Goal: Check status: Check status

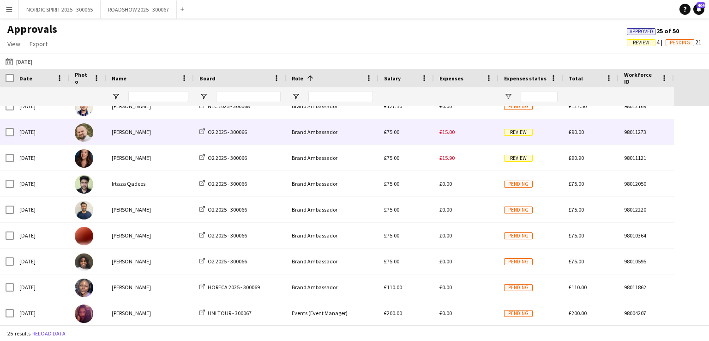
click at [452, 132] on span "£15.00" at bounding box center [446, 131] width 15 height 7
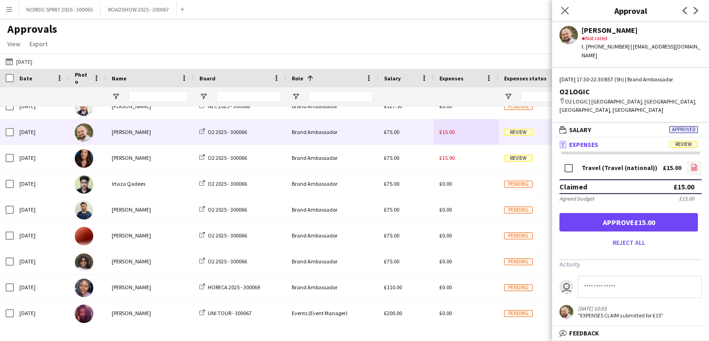
click at [694, 163] on icon "file-image" at bounding box center [693, 166] width 7 height 7
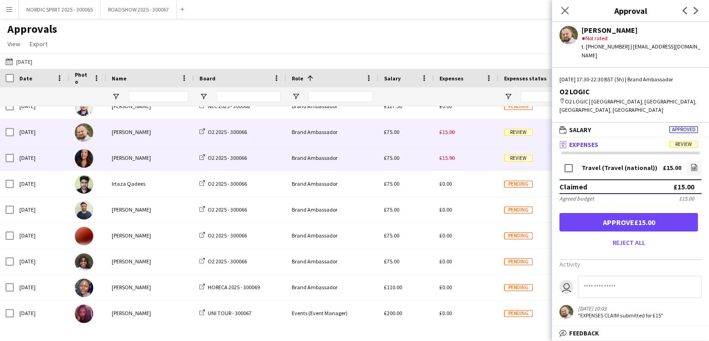
click at [450, 156] on span "£15.90" at bounding box center [446, 157] width 15 height 7
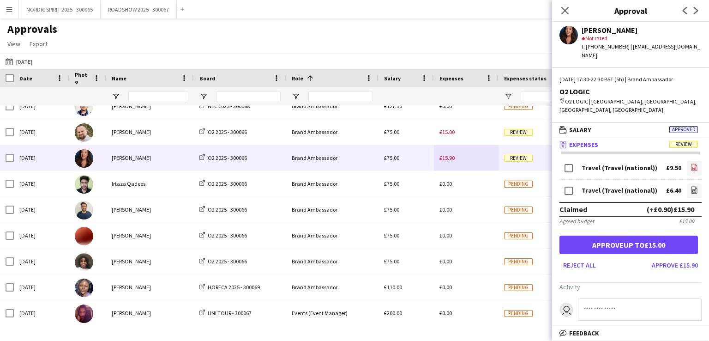
click at [690, 163] on icon "file-image" at bounding box center [693, 166] width 7 height 7
click at [692, 189] on icon at bounding box center [694, 190] width 4 height 3
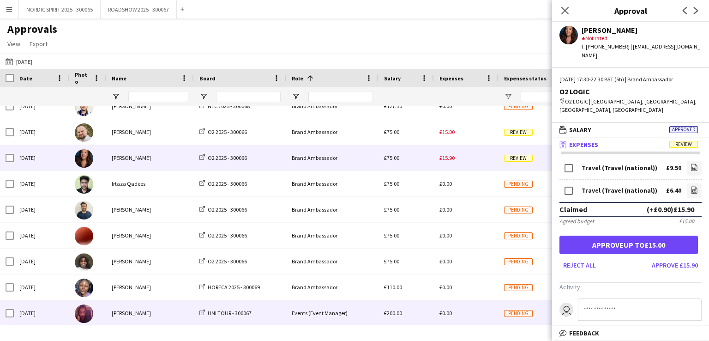
click at [467, 316] on div "£0.00" at bounding box center [466, 312] width 65 height 25
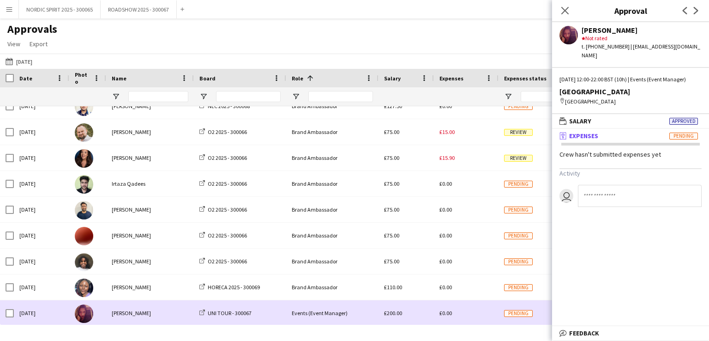
click at [467, 316] on div "£0.00" at bounding box center [466, 312] width 65 height 25
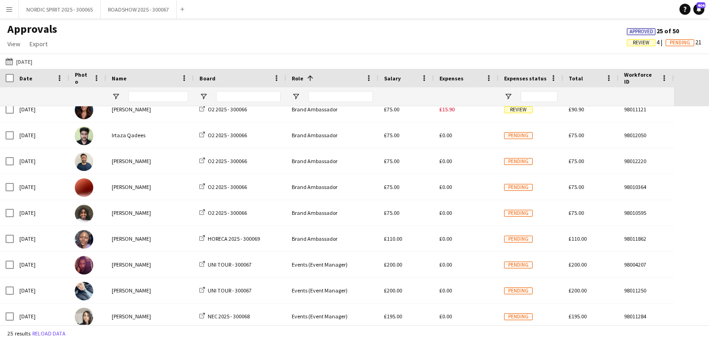
scroll to position [390, 0]
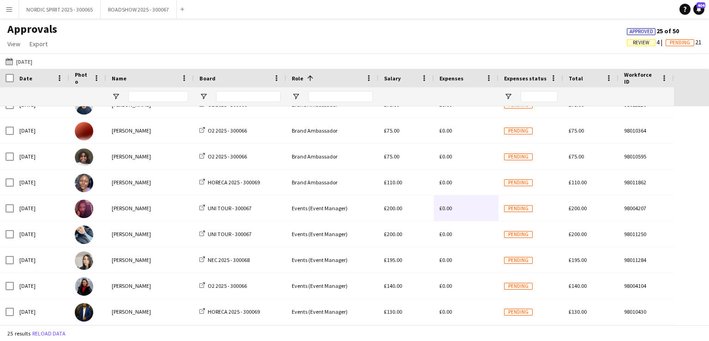
click at [9, 10] on app-icon "Menu" at bounding box center [9, 9] width 7 height 7
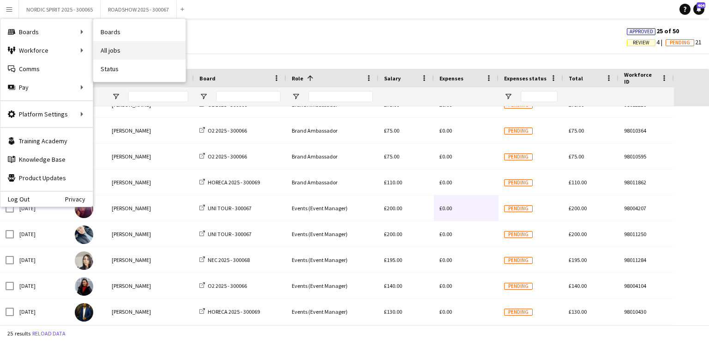
click at [130, 50] on link "All jobs" at bounding box center [139, 50] width 92 height 18
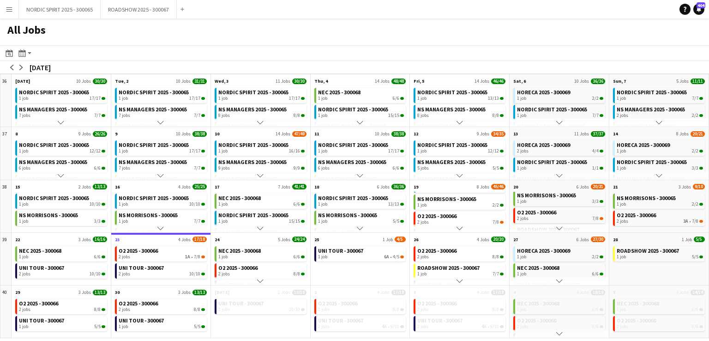
scroll to position [38, 0]
click at [11, 10] on app-icon "Menu" at bounding box center [9, 9] width 7 height 7
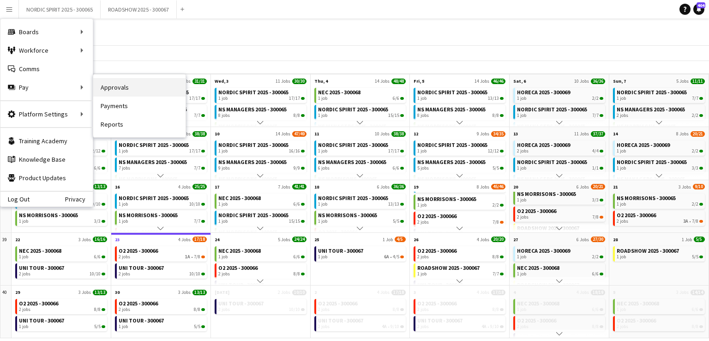
click at [109, 88] on link "Approvals" at bounding box center [139, 87] width 92 height 18
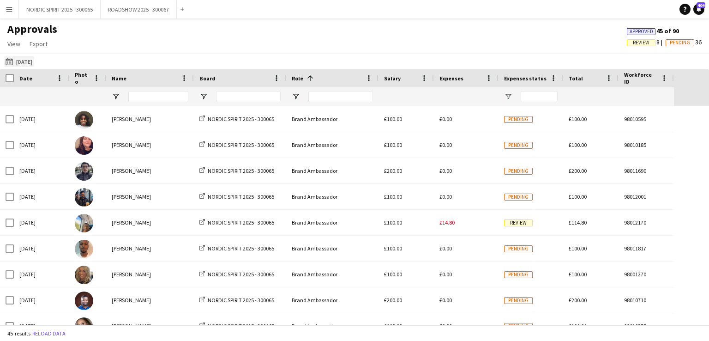
click at [24, 60] on button "[DATE] [DATE]" at bounding box center [19, 61] width 30 height 11
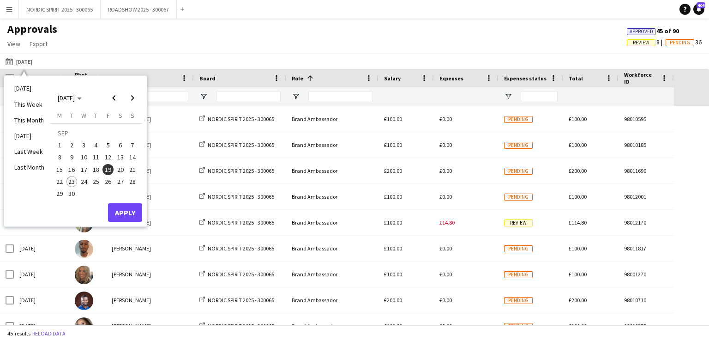
click at [122, 167] on span "20" at bounding box center [120, 169] width 11 height 11
click at [125, 213] on button "Apply" at bounding box center [125, 212] width 34 height 18
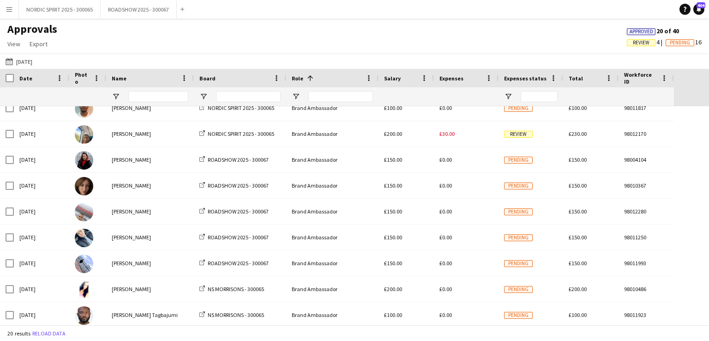
scroll to position [24, 0]
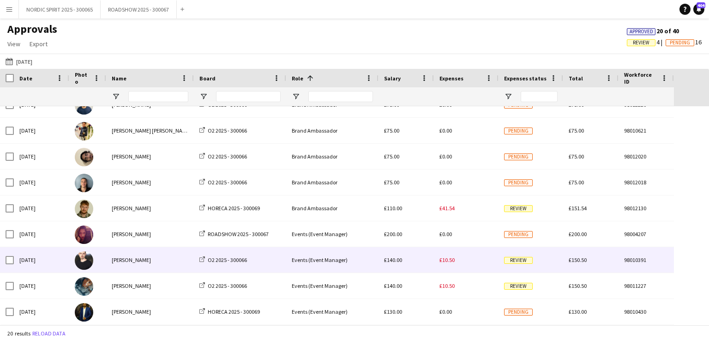
click at [448, 258] on span "£10.50" at bounding box center [446, 259] width 15 height 7
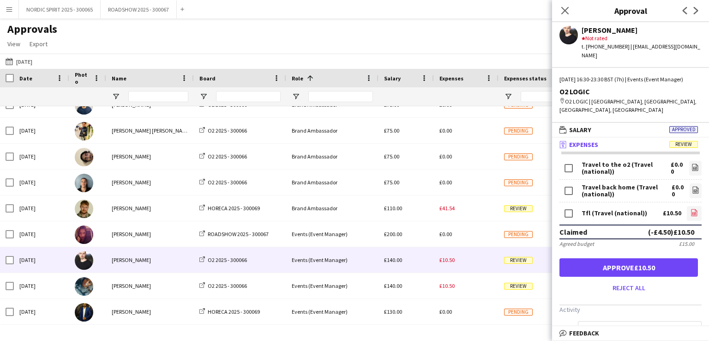
click at [690, 209] on icon "file-image" at bounding box center [693, 212] width 7 height 7
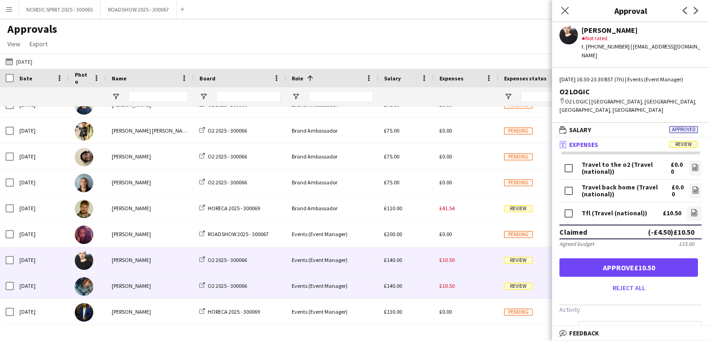
click at [462, 286] on div "£10.50" at bounding box center [466, 285] width 65 height 25
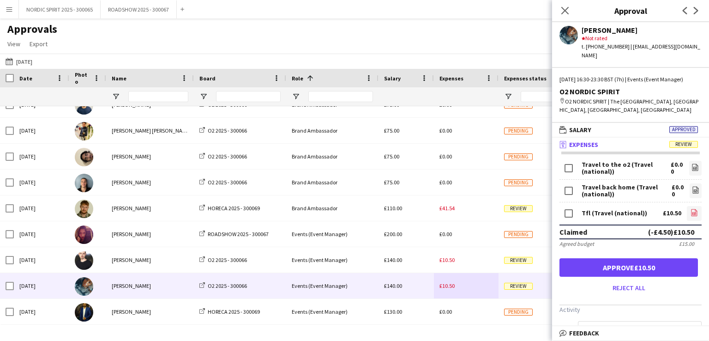
click at [692, 212] on icon at bounding box center [694, 213] width 4 height 3
click at [29, 62] on button "[DATE] [DATE]" at bounding box center [19, 61] width 30 height 11
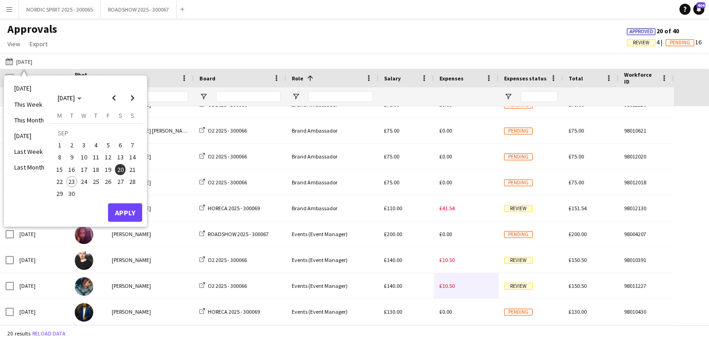
click at [135, 169] on span "21" at bounding box center [132, 169] width 11 height 11
click at [126, 209] on button "Apply" at bounding box center [125, 212] width 34 height 18
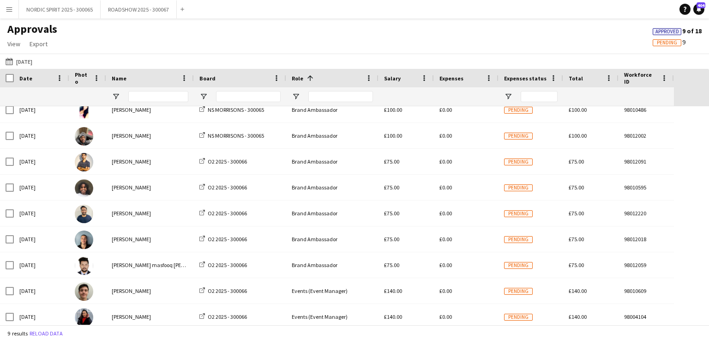
scroll to position [14, 0]
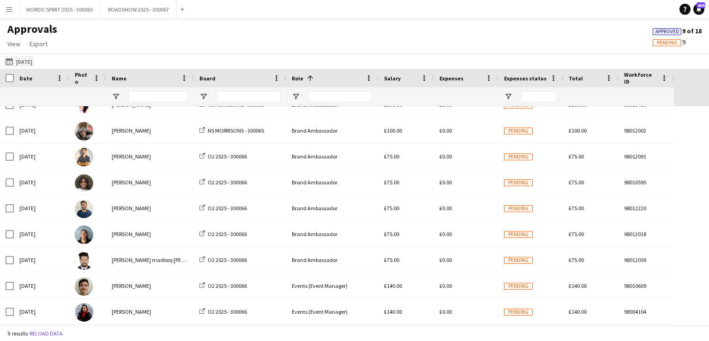
click at [26, 62] on button "[DATE] [DATE]" at bounding box center [19, 61] width 30 height 11
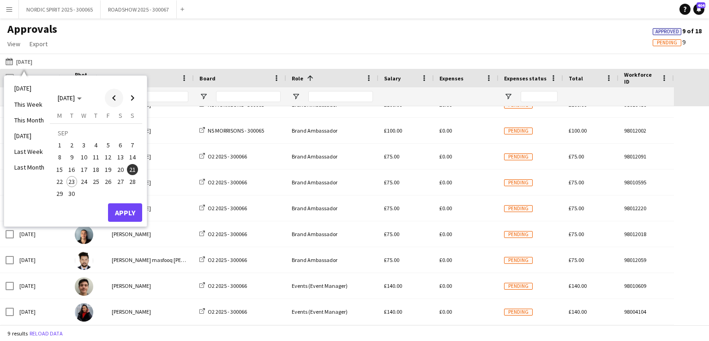
click at [117, 99] on span "Previous month" at bounding box center [114, 98] width 18 height 18
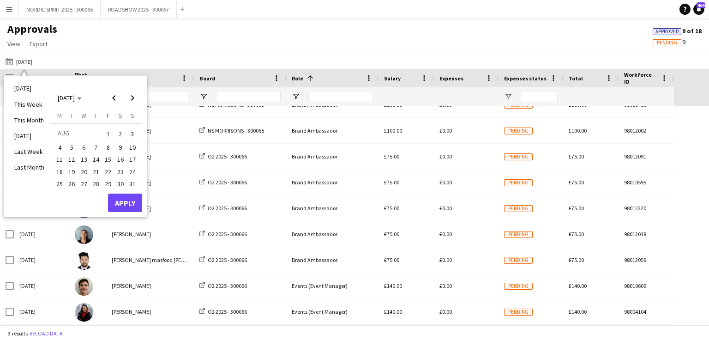
click at [109, 169] on span "22" at bounding box center [107, 171] width 11 height 11
click at [118, 202] on button "Apply" at bounding box center [125, 202] width 34 height 18
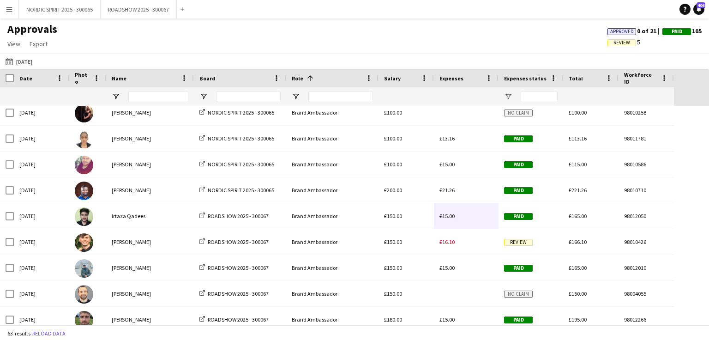
scroll to position [404, 0]
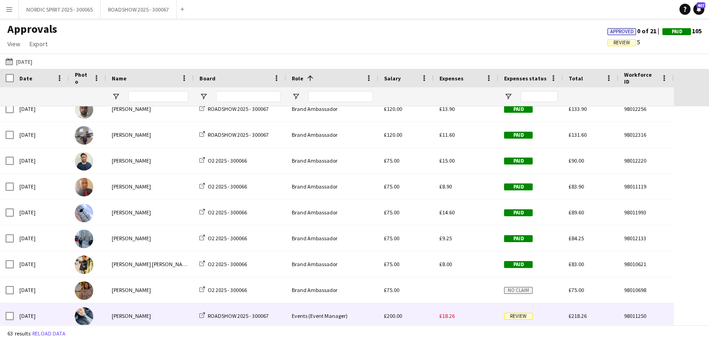
click at [445, 317] on span "£18.26" at bounding box center [446, 315] width 15 height 7
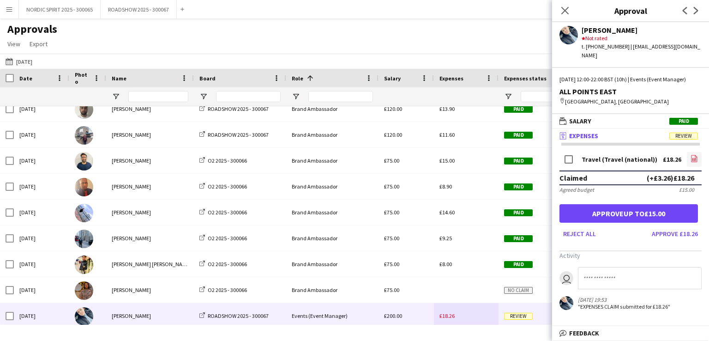
click at [695, 157] on icon "file-image" at bounding box center [693, 158] width 7 height 7
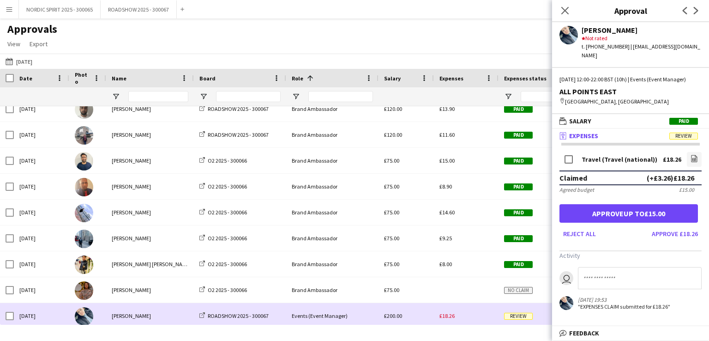
click at [471, 315] on div "£18.26" at bounding box center [466, 315] width 65 height 25
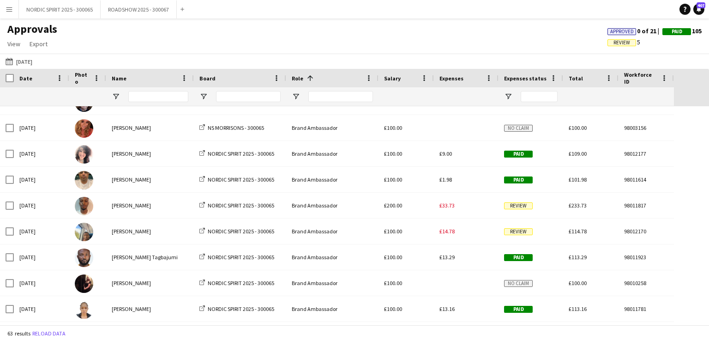
scroll to position [207, 0]
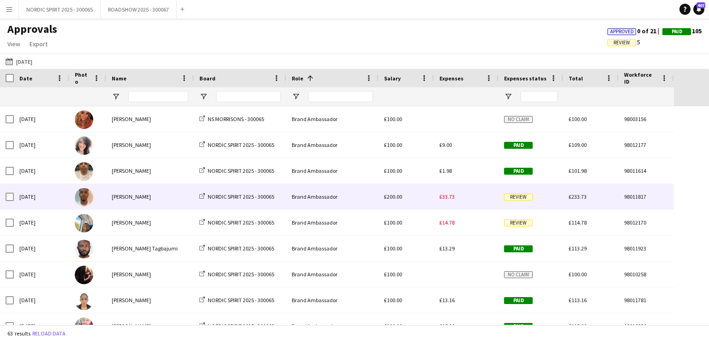
click at [447, 198] on span "£33.73" at bounding box center [446, 196] width 15 height 7
